Goal: Check status

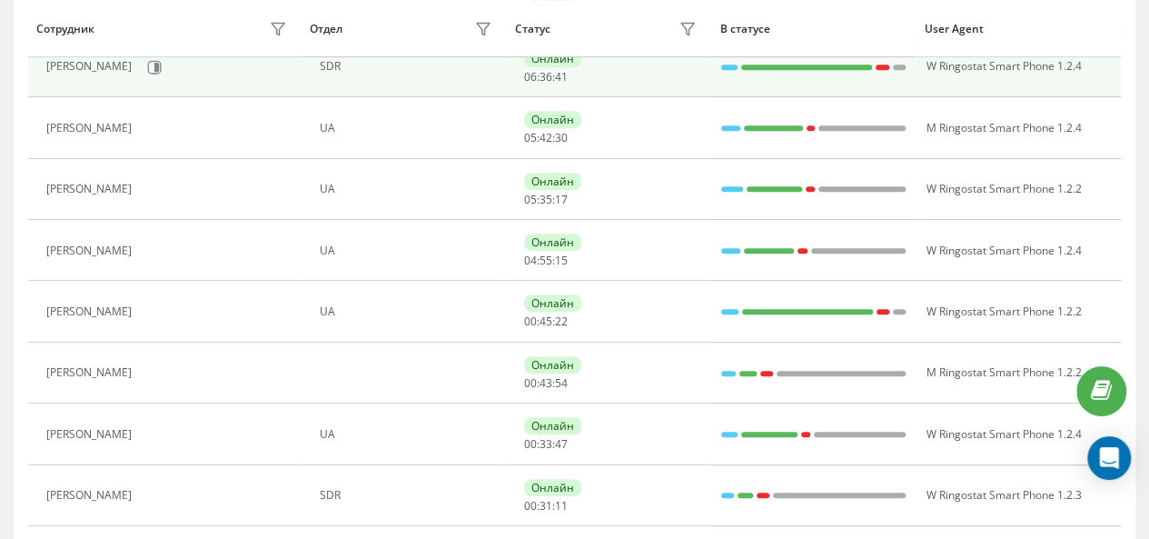
scroll to position [378, 0]
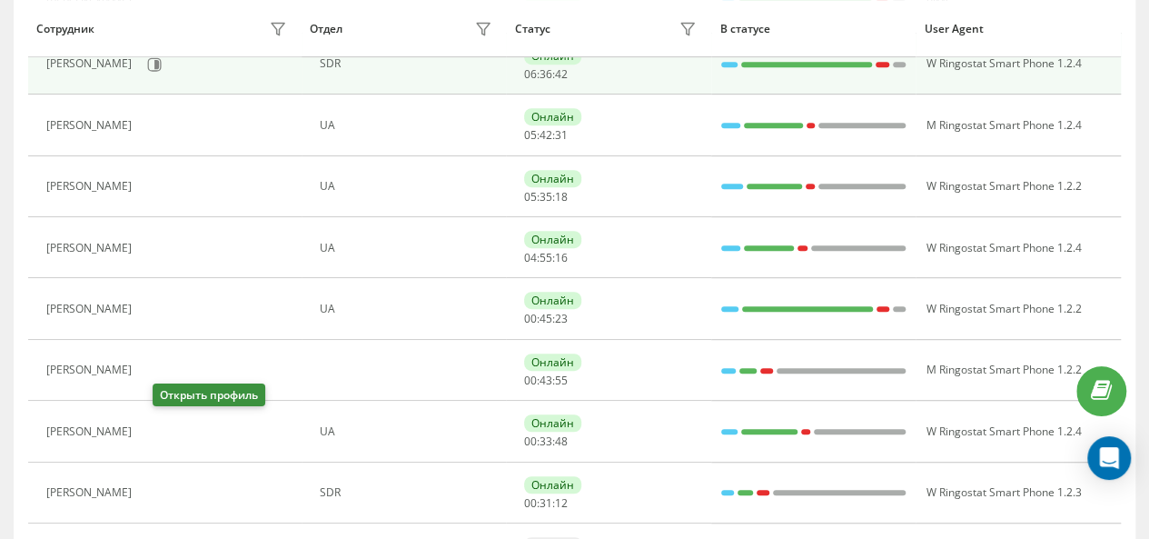
click at [159, 425] on icon at bounding box center [151, 431] width 15 height 15
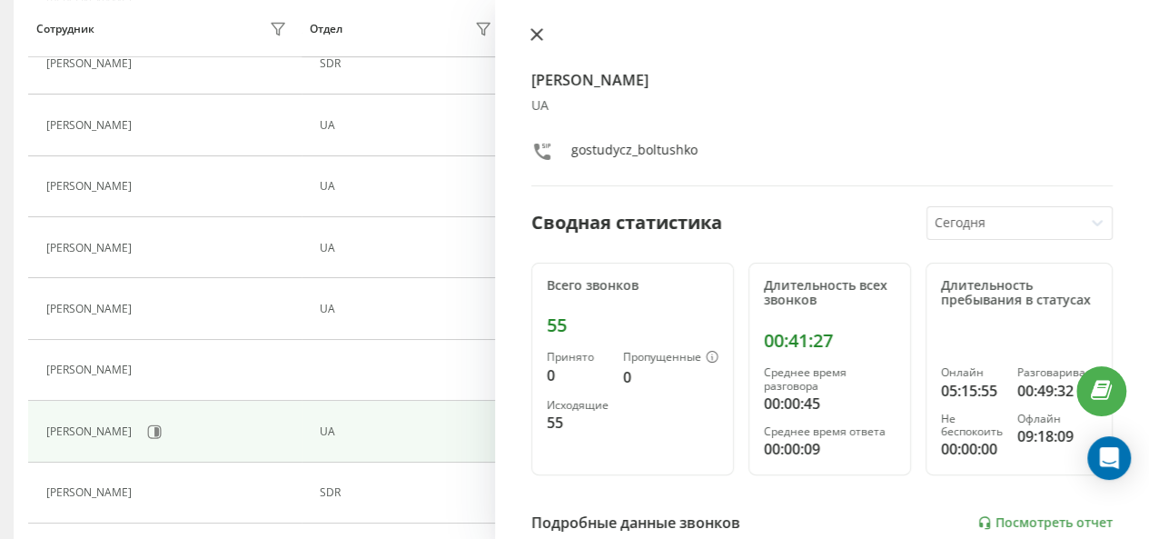
click at [533, 37] on icon at bounding box center [537, 34] width 11 height 11
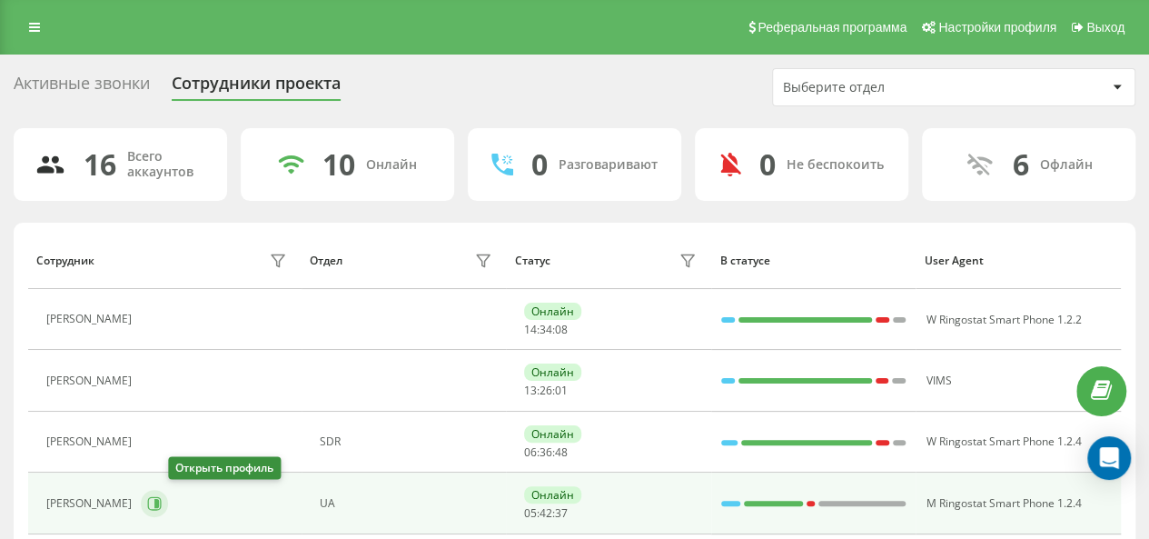
click at [159, 500] on icon at bounding box center [156, 503] width 5 height 9
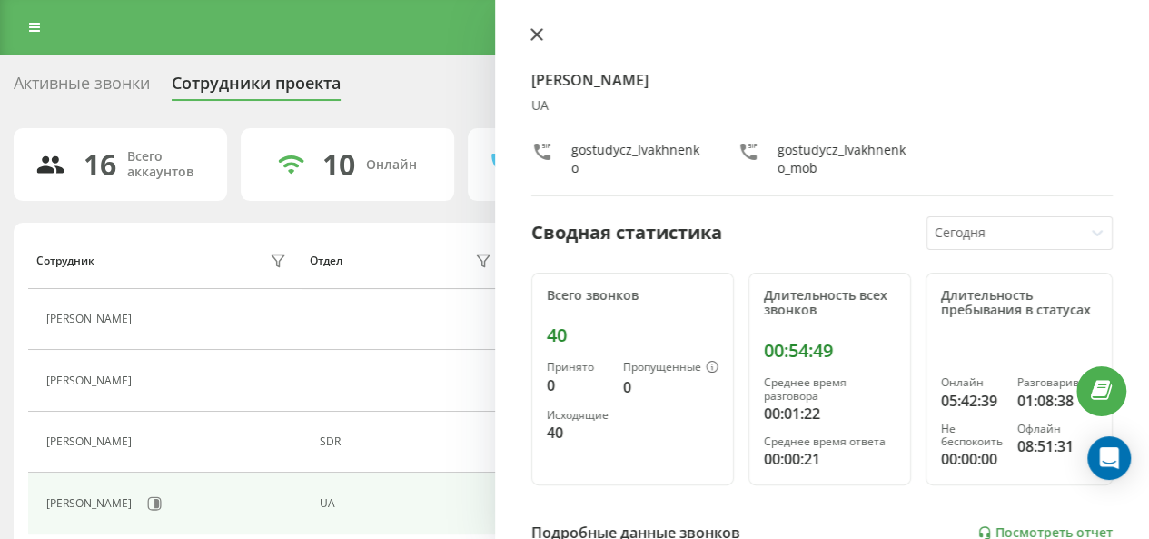
click at [539, 29] on icon at bounding box center [537, 34] width 13 height 13
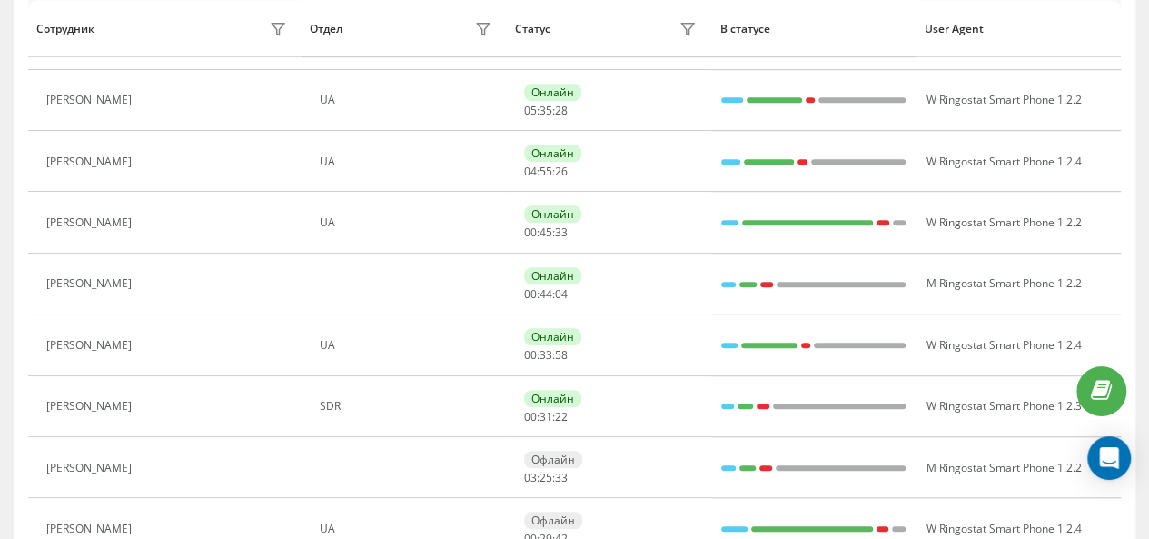
scroll to position [482, 0]
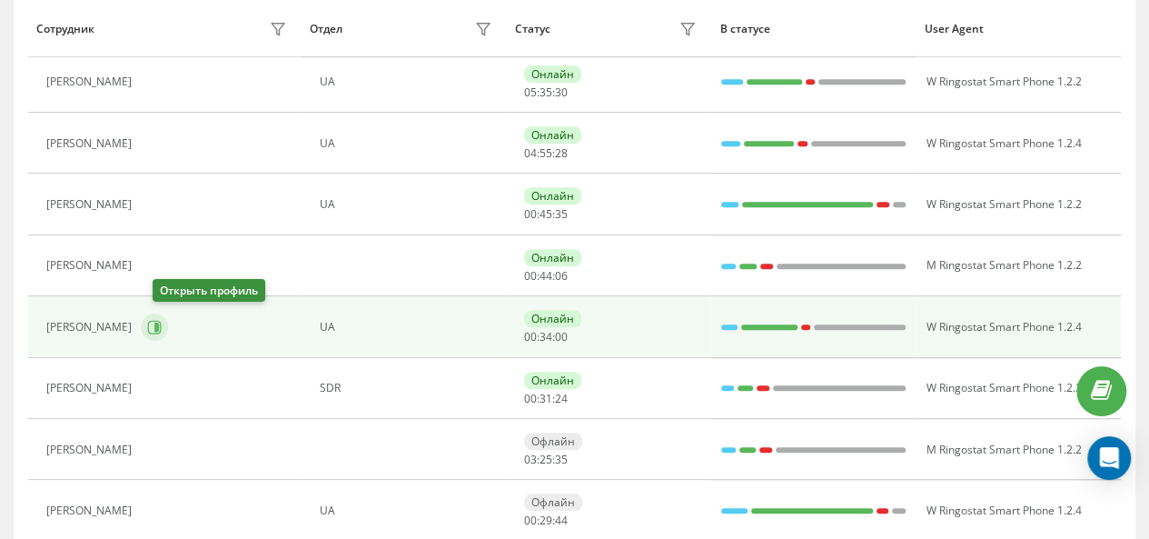
click at [158, 319] on button at bounding box center [154, 326] width 27 height 27
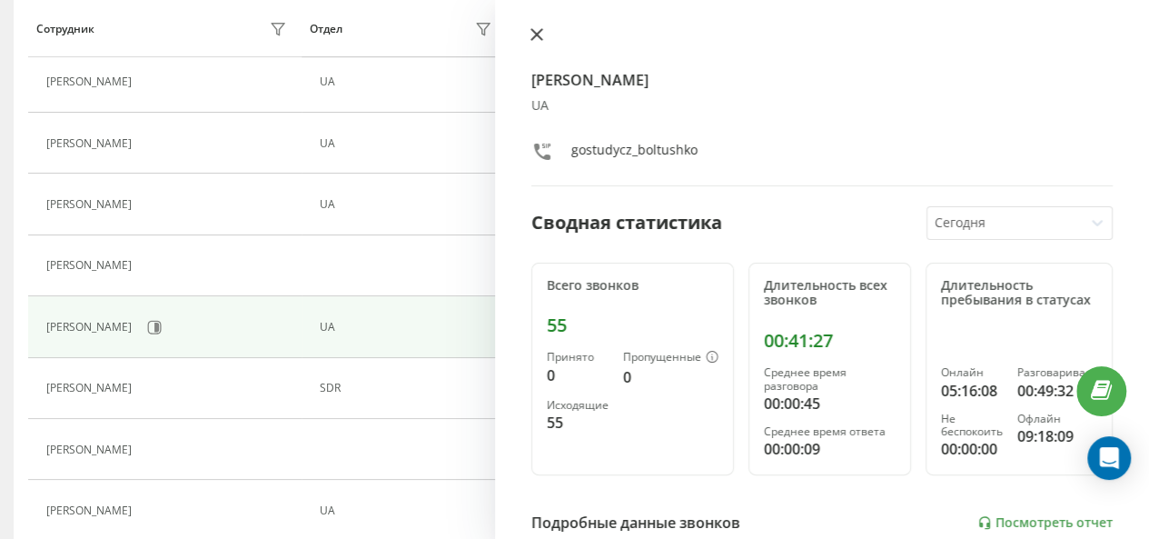
click at [534, 32] on icon at bounding box center [537, 34] width 11 height 11
